Goal: Information Seeking & Learning: Learn about a topic

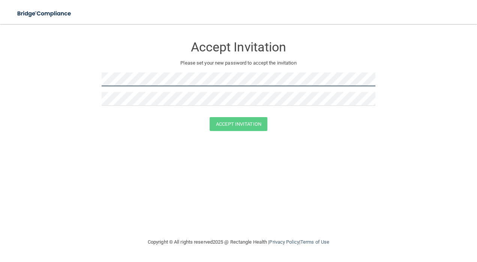
click at [92, 76] on form "Accept Invitation Please set your new password to accept the invitation Accept …" at bounding box center [238, 86] width 447 height 108
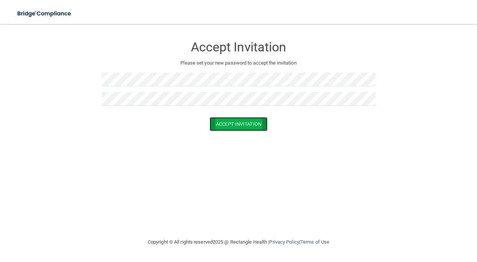
click at [232, 123] on button "Accept Invitation" at bounding box center [239, 124] width 58 height 14
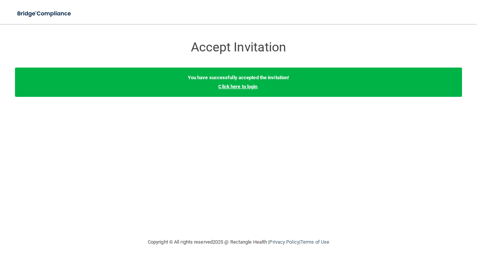
click at [241, 86] on link "Click here to login" at bounding box center [237, 87] width 39 height 6
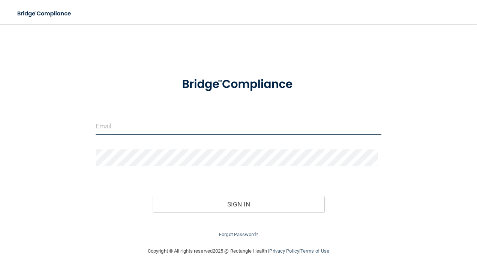
type input "Theta_st@Hotmail.com"
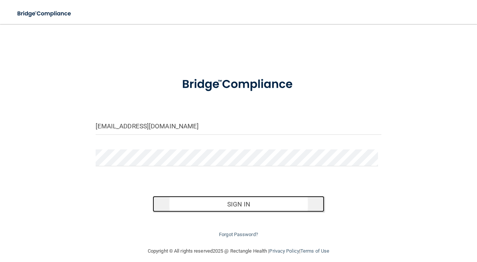
click at [250, 200] on button "Sign In" at bounding box center [239, 204] width 172 height 17
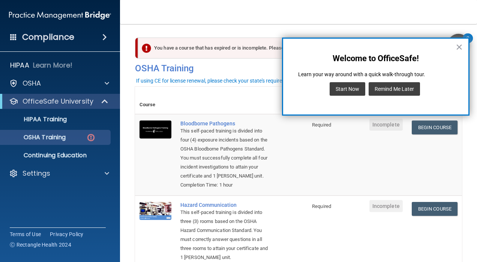
click at [412, 88] on button "Remind Me Later" at bounding box center [394, 89] width 51 height 14
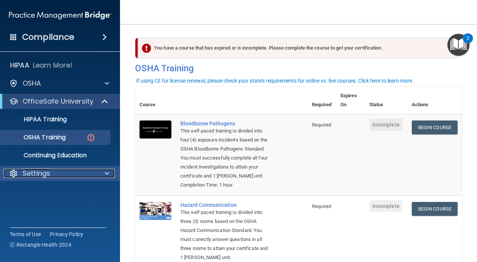
click at [112, 172] on div at bounding box center [105, 173] width 19 height 9
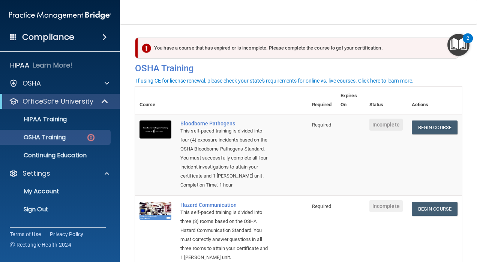
click at [463, 43] on img "Open Resource Center, 2 new notifications" at bounding box center [459, 45] width 22 height 22
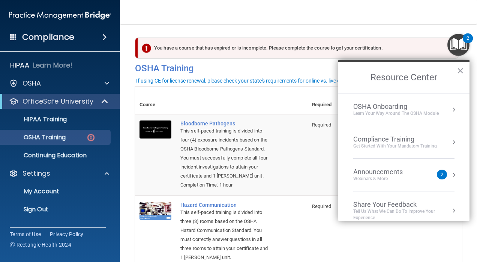
click at [428, 177] on div "Announcements Webinars & More" at bounding box center [394, 175] width 80 height 14
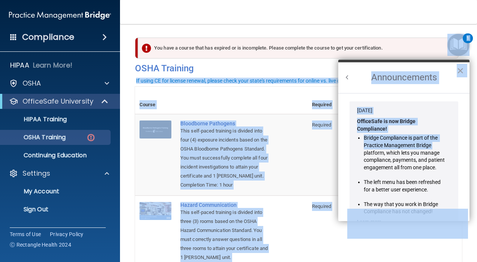
drag, startPoint x: 470, startPoint y: 128, endPoint x: 468, endPoint y: 140, distance: 11.4
click at [468, 140] on body "Compliance HIPAA Learn More! OSHA Documents Safety Data Sheets Self-Assessment …" at bounding box center [238, 131] width 477 height 262
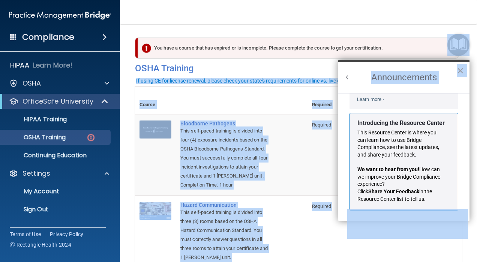
scroll to position [119, 0]
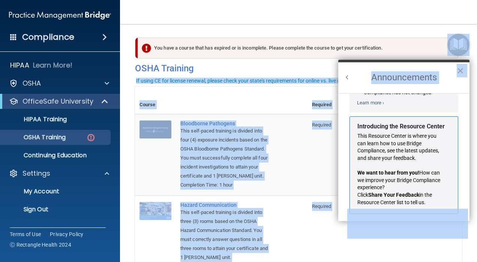
drag, startPoint x: 463, startPoint y: 69, endPoint x: 473, endPoint y: 82, distance: 16.3
click at [463, 69] on button "×" at bounding box center [460, 71] width 7 height 12
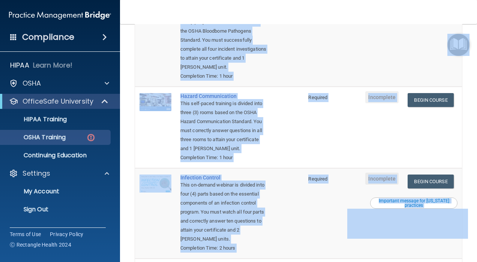
scroll to position [122, 0]
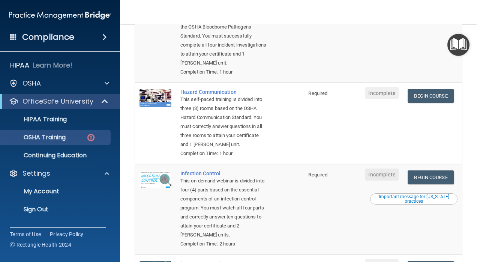
drag, startPoint x: 470, startPoint y: 155, endPoint x: 468, endPoint y: 152, distance: 4.2
click at [469, 155] on main "You have a course that has expired or is incomplete. Please complete the course…" at bounding box center [298, 143] width 357 height 238
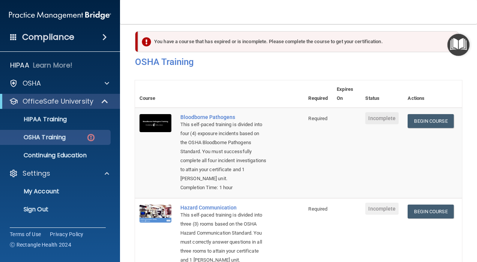
scroll to position [0, 0]
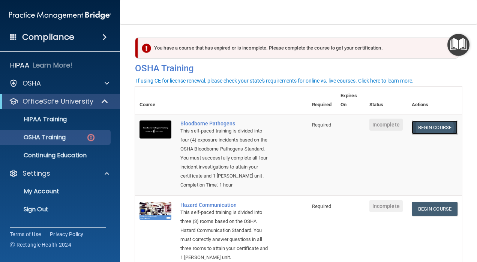
click at [423, 123] on link "Begin Course" at bounding box center [435, 127] width 46 height 14
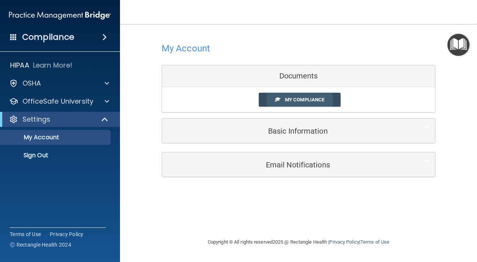
click at [295, 97] on span "My Compliance" at bounding box center [304, 100] width 39 height 6
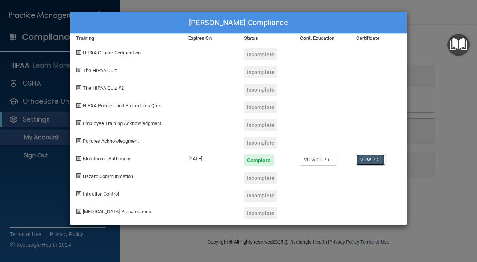
click at [370, 158] on link "View PDF" at bounding box center [371, 159] width 29 height 11
click at [78, 121] on span at bounding box center [78, 122] width 5 height 5
click at [434, 42] on div "Sabrina Dickerson's Compliance Training Expires On Status Cont. Education Certi…" at bounding box center [238, 131] width 477 height 262
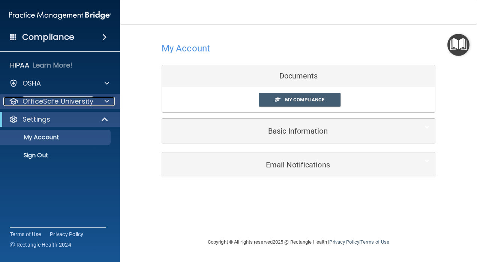
click at [67, 99] on p "OfficeSafe University" at bounding box center [58, 101] width 71 height 9
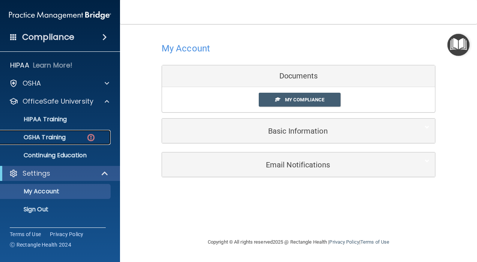
click at [62, 137] on p "OSHA Training" at bounding box center [35, 138] width 61 height 8
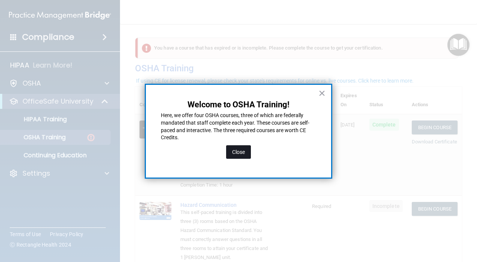
click at [235, 149] on button "Close" at bounding box center [238, 152] width 25 height 14
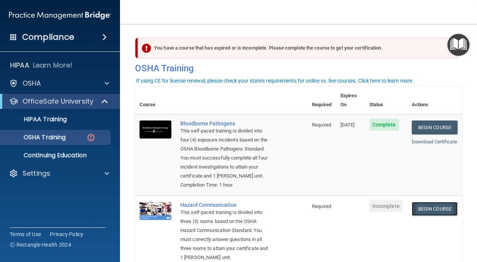
click at [415, 216] on link "Begin Course" at bounding box center [435, 209] width 46 height 14
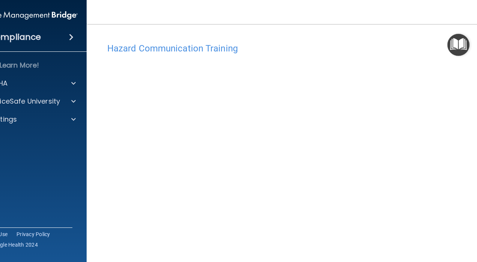
click at [452, 46] on img "Open Resource Center" at bounding box center [459, 45] width 22 height 22
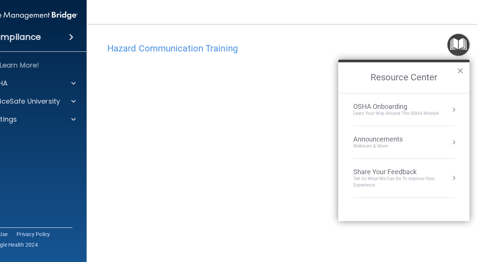
click at [462, 69] on button "×" at bounding box center [460, 71] width 7 height 12
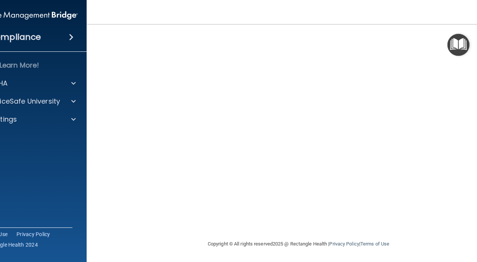
scroll to position [20, 0]
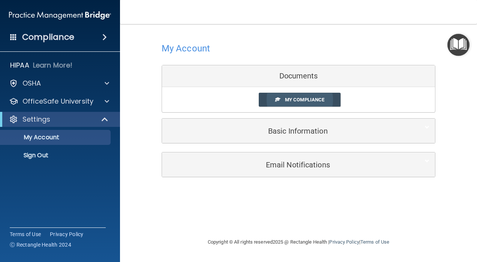
click at [304, 98] on span "My Compliance" at bounding box center [304, 100] width 39 height 6
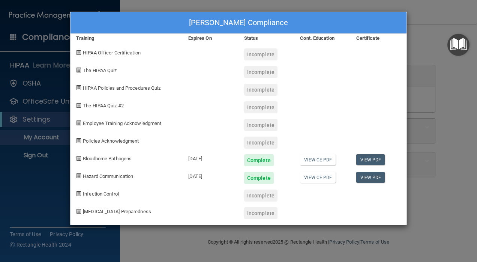
drag, startPoint x: 83, startPoint y: 194, endPoint x: 90, endPoint y: 191, distance: 7.6
click at [84, 194] on span "Infection Control" at bounding box center [101, 194] width 36 height 6
click at [456, 155] on div "Sabrina Dickerson's Compliance Training Expires On Status Cont. Education Certi…" at bounding box center [238, 131] width 477 height 262
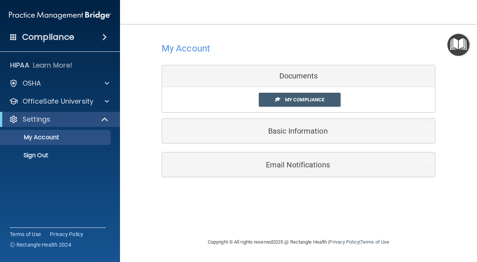
click at [103, 34] on span at bounding box center [104, 37] width 5 height 9
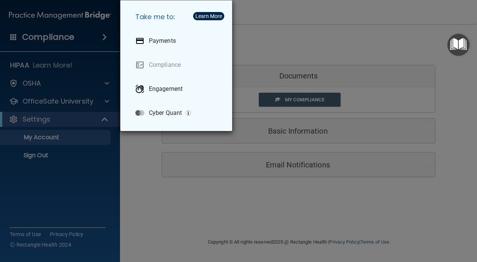
drag, startPoint x: 307, startPoint y: 62, endPoint x: 308, endPoint y: 68, distance: 6.1
click at [307, 62] on div "Take me to: Payments Compliance Engagement Cyber Quant" at bounding box center [238, 131] width 477 height 262
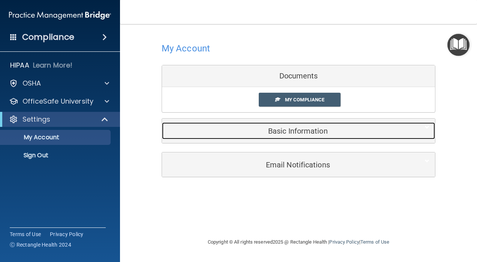
click at [280, 131] on h5 "Basic Information" at bounding box center [287, 131] width 239 height 8
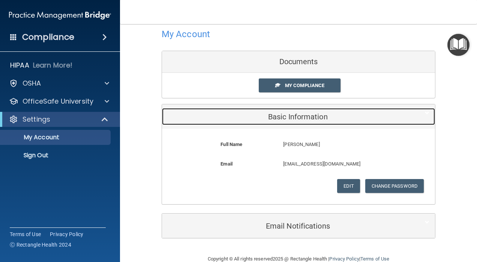
scroll to position [28, 0]
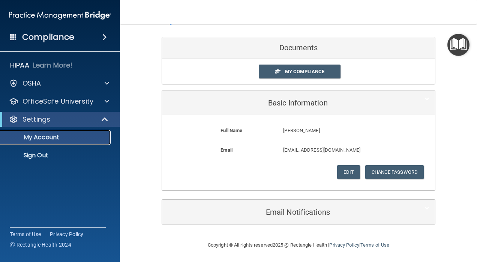
click at [50, 134] on p "My Account" at bounding box center [56, 138] width 102 height 8
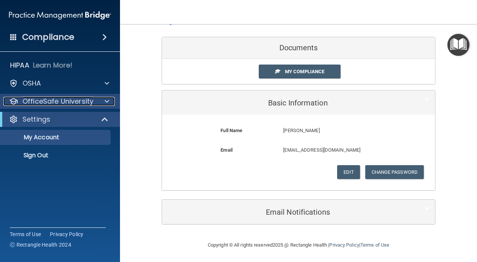
click at [63, 101] on p "OfficeSafe University" at bounding box center [58, 101] width 71 height 9
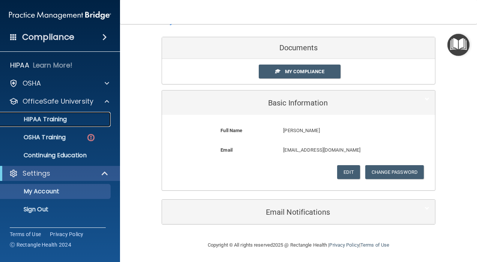
click at [81, 120] on div "HIPAA Training" at bounding box center [56, 120] width 102 height 8
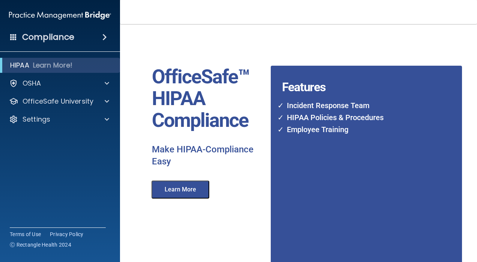
click at [197, 182] on button "Learn More" at bounding box center [181, 190] width 58 height 18
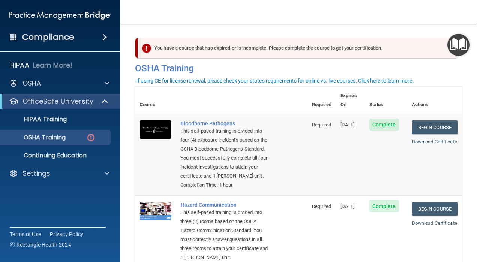
click at [460, 46] on img "Open Resource Center" at bounding box center [459, 45] width 22 height 22
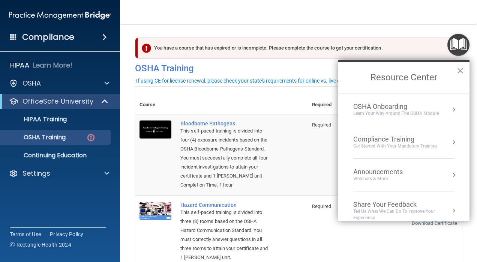
click at [267, 88] on th at bounding box center [242, 100] width 132 height 27
click at [258, 97] on th at bounding box center [242, 100] width 132 height 27
click at [464, 69] on button "×" at bounding box center [460, 71] width 7 height 12
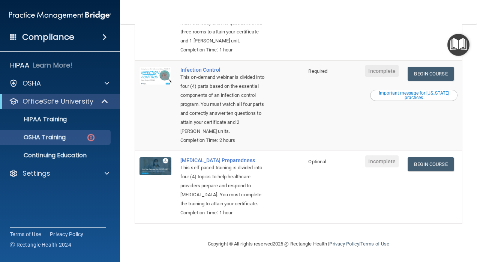
scroll to position [233, 0]
click at [425, 74] on link "Begin Course" at bounding box center [431, 74] width 46 height 14
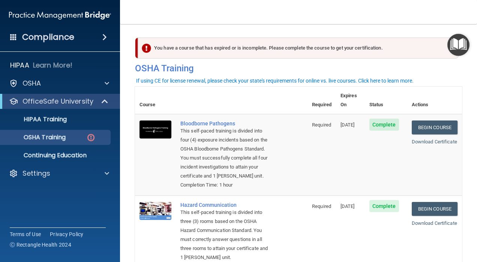
scroll to position [253, 0]
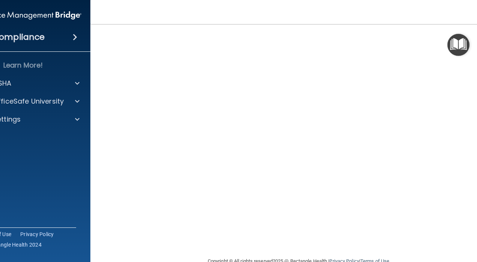
scroll to position [59, 0]
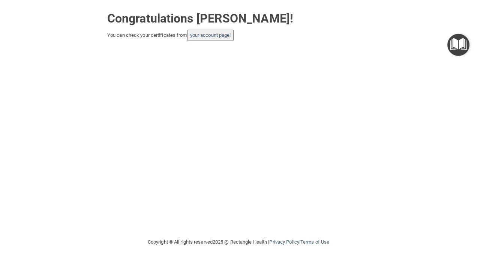
drag, startPoint x: 233, startPoint y: 93, endPoint x: 232, endPoint y: 77, distance: 16.2
click at [233, 85] on div "Congratulations [PERSON_NAME]! You can check your certificates from your accoun…" at bounding box center [238, 119] width 447 height 223
click at [233, 76] on div "Congratulations [PERSON_NAME]! You can check your certificates from your accoun…" at bounding box center [238, 119] width 447 height 223
drag, startPoint x: 243, startPoint y: 75, endPoint x: 225, endPoint y: 53, distance: 28.0
click at [235, 67] on div "Congratulations [PERSON_NAME]! You can check your certificates from your accoun…" at bounding box center [238, 119] width 447 height 223
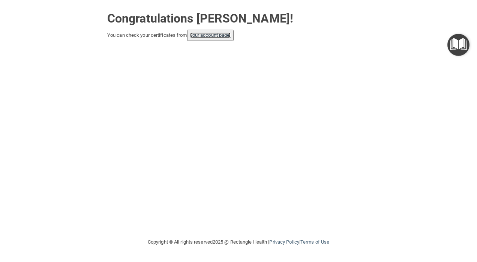
click at [219, 35] on link "your account page!" at bounding box center [210, 35] width 41 height 6
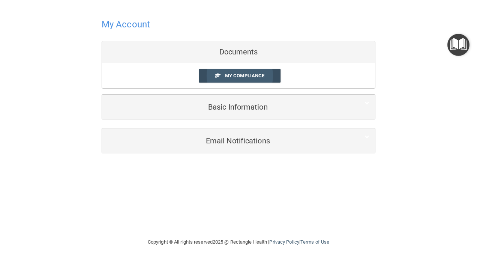
click at [244, 77] on span "My Compliance" at bounding box center [244, 76] width 39 height 6
